Goal: Transaction & Acquisition: Purchase product/service

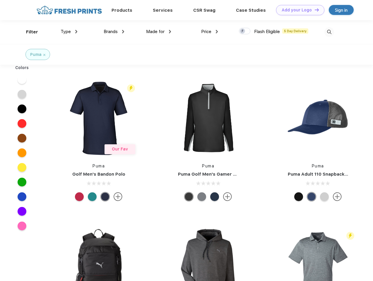
scroll to position [0, 0]
click at [298, 10] on link "Add your Logo Design Tool" at bounding box center [300, 10] width 48 height 10
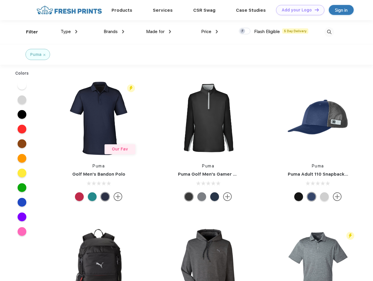
click at [0, 0] on div "Design Tool" at bounding box center [0, 0] width 0 height 0
click at [314, 10] on link "Add your Logo Design Tool" at bounding box center [300, 10] width 48 height 10
click at [28, 32] on div "Filter" at bounding box center [32, 32] width 12 height 7
click at [69, 32] on span "Type" at bounding box center [66, 31] width 10 height 5
click at [114, 32] on span "Brands" at bounding box center [111, 31] width 14 height 5
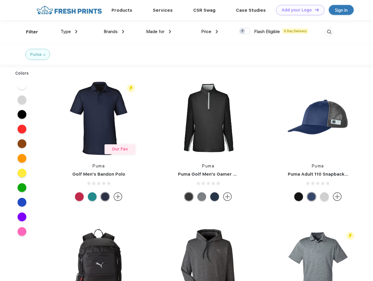
click at [159, 32] on span "Made for" at bounding box center [155, 31] width 18 height 5
click at [210, 32] on span "Price" at bounding box center [206, 31] width 10 height 5
click at [245, 31] on div at bounding box center [244, 31] width 11 height 6
click at [243, 31] on input "checkbox" at bounding box center [241, 30] width 4 height 4
click at [329, 32] on img at bounding box center [329, 32] width 10 height 10
